Goal: Information Seeking & Learning: Learn about a topic

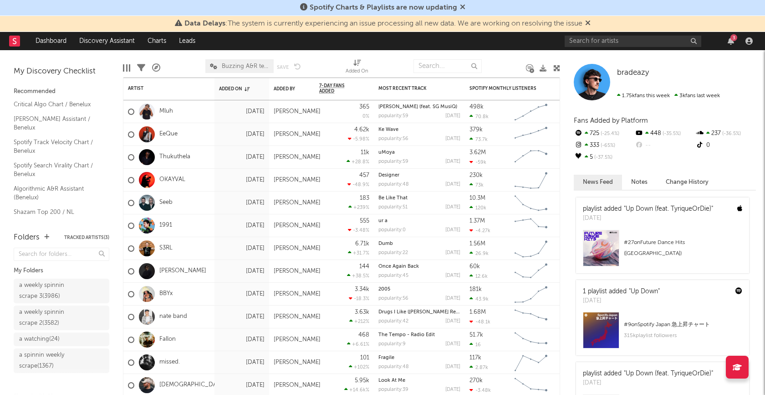
scroll to position [48, 0]
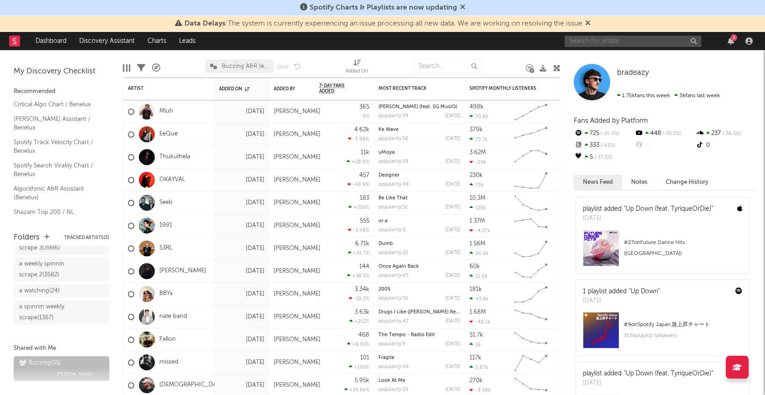
click at [615, 36] on input "text" at bounding box center [633, 41] width 137 height 11
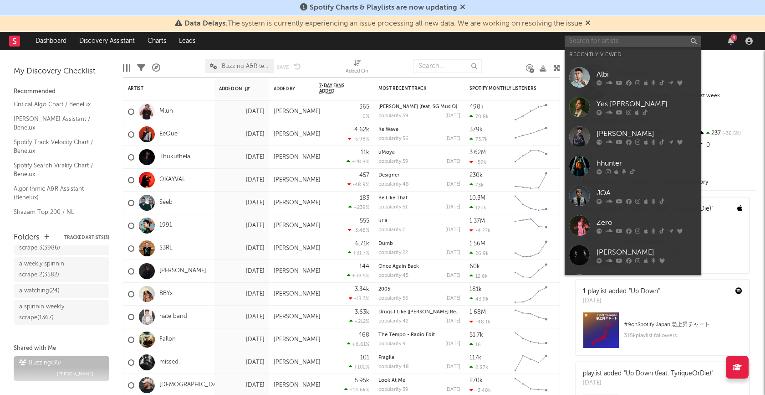
paste input "[URL][DOMAIN_NAME]"
type input "[URL][DOMAIN_NAME]"
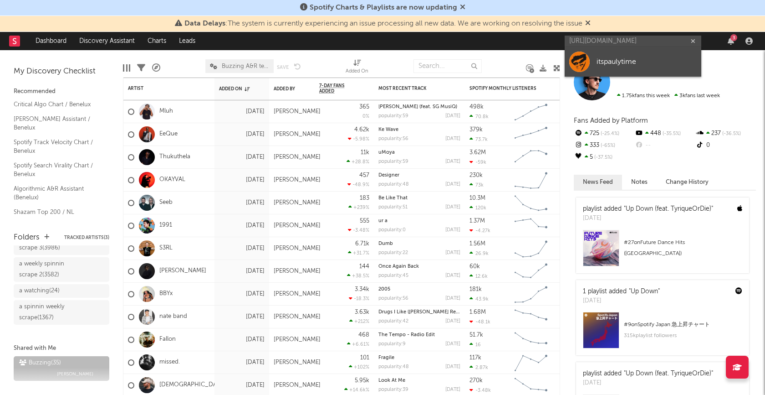
click at [608, 61] on div "itspaulytime" at bounding box center [647, 61] width 100 height 11
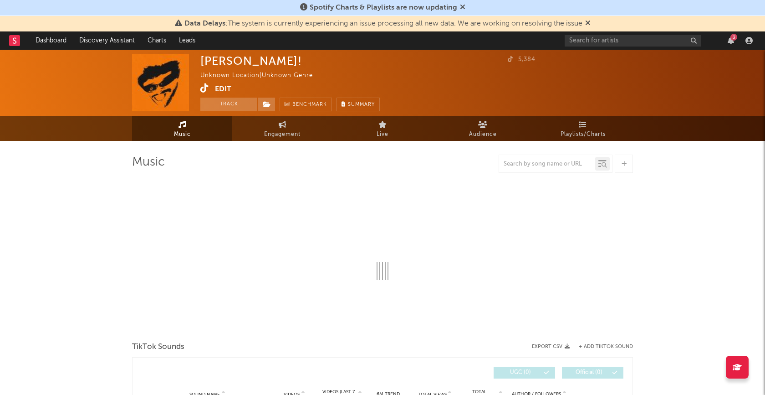
select select "1w"
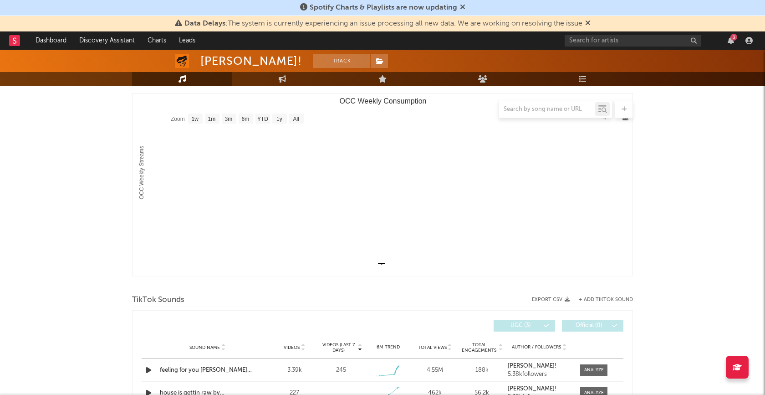
scroll to position [216, 0]
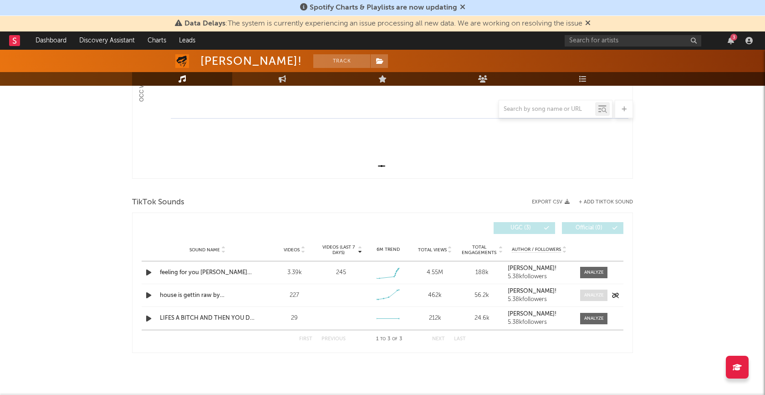
click at [599, 294] on div at bounding box center [595, 295] width 20 height 7
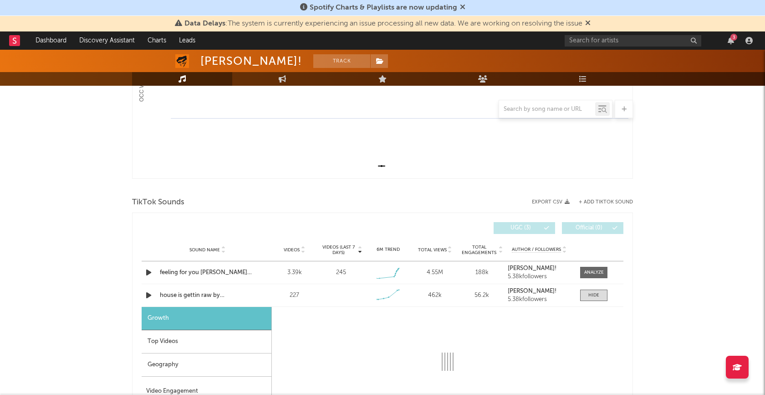
select select "1w"
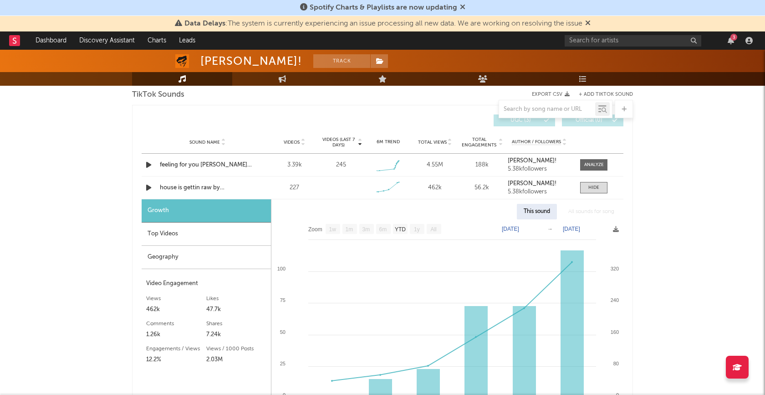
scroll to position [365, 0]
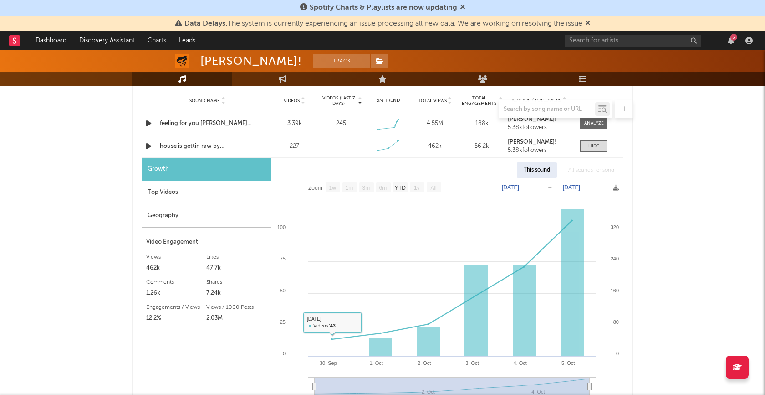
click at [231, 182] on div "Top Videos" at bounding box center [206, 192] width 129 height 23
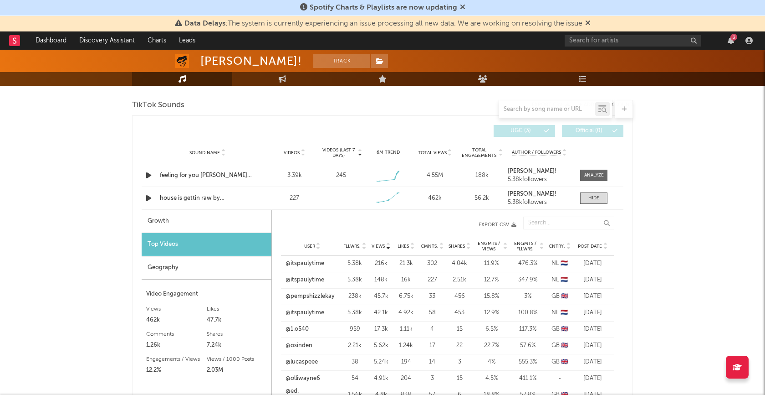
scroll to position [291, 0]
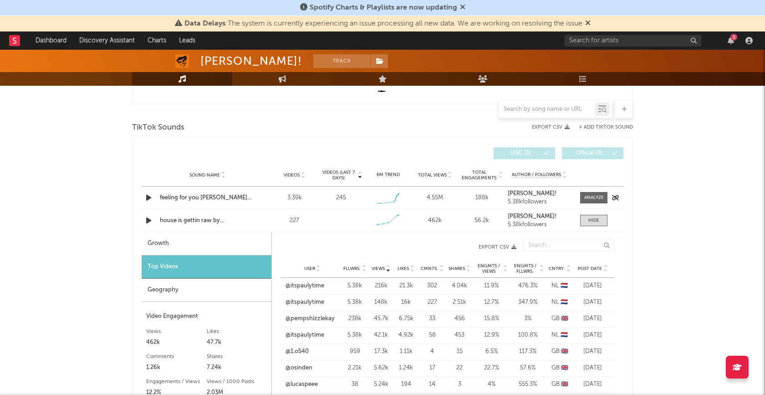
click at [150, 196] on icon "button" at bounding box center [149, 197] width 10 height 11
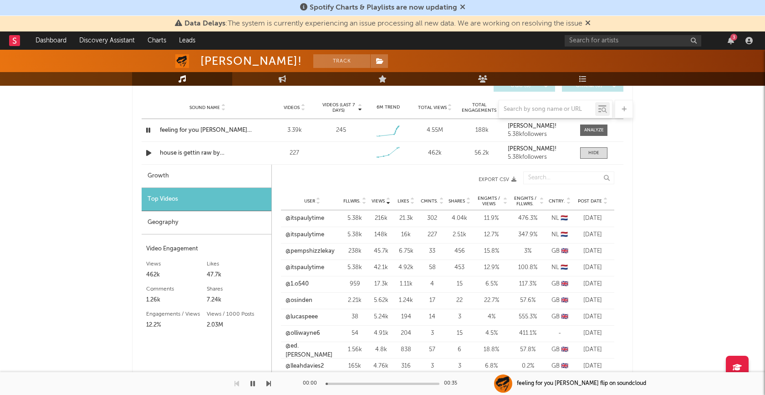
scroll to position [360, 0]
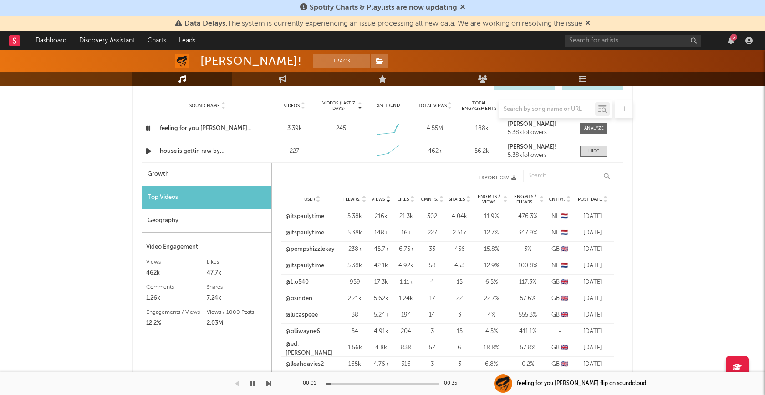
click at [372, 384] on div at bounding box center [383, 383] width 114 height 2
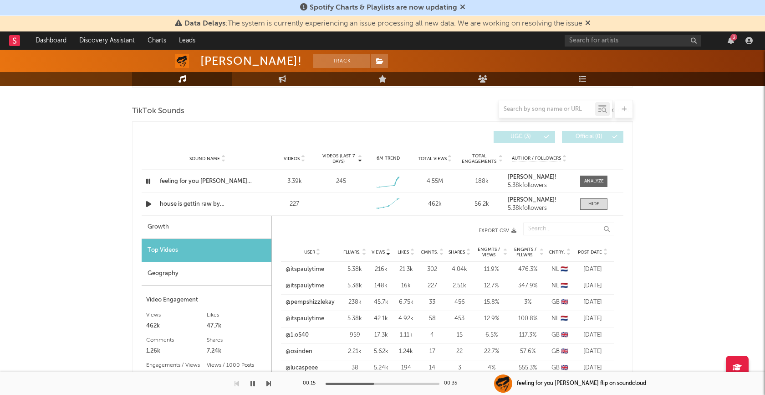
scroll to position [304, 0]
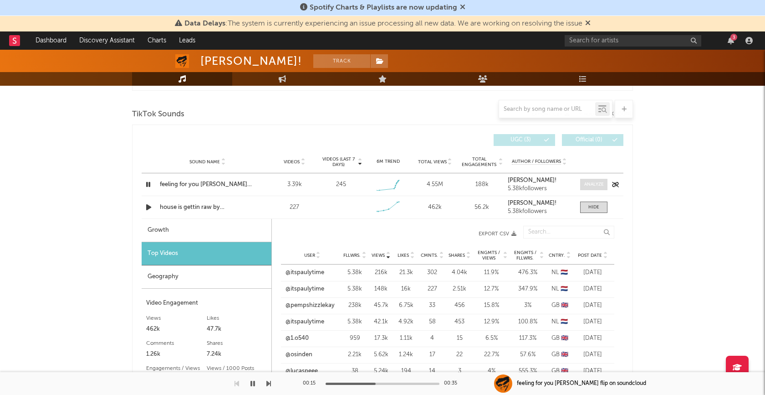
click at [585, 182] on div at bounding box center [595, 184] width 20 height 7
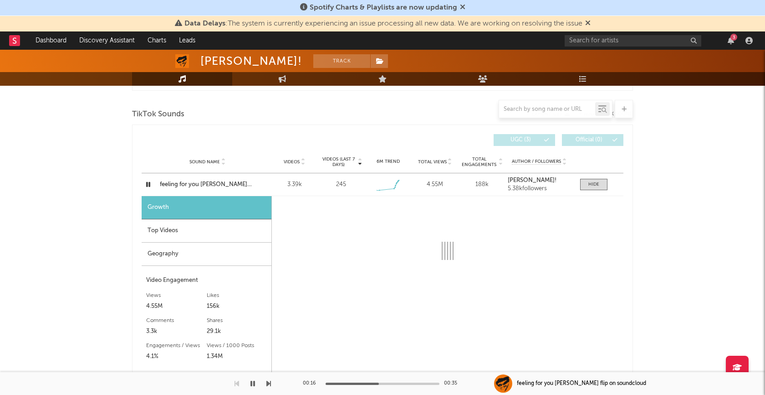
select select "1w"
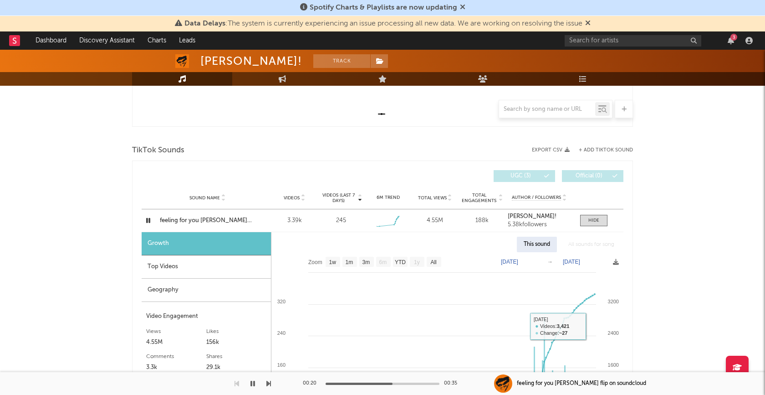
scroll to position [266, 0]
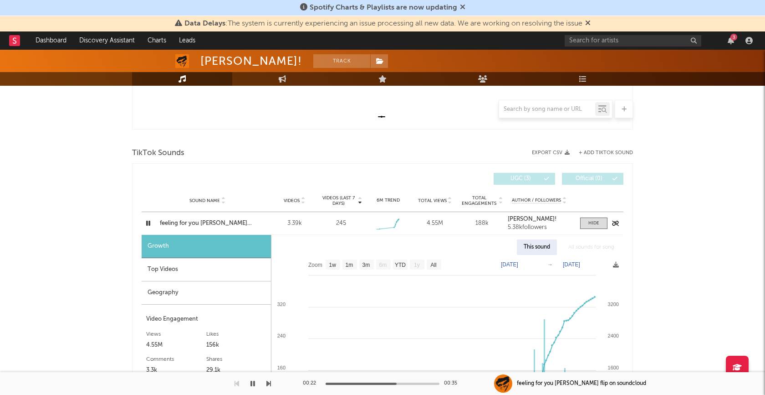
click at [148, 223] on icon "button" at bounding box center [148, 222] width 9 height 11
